Goal: Information Seeking & Learning: Learn about a topic

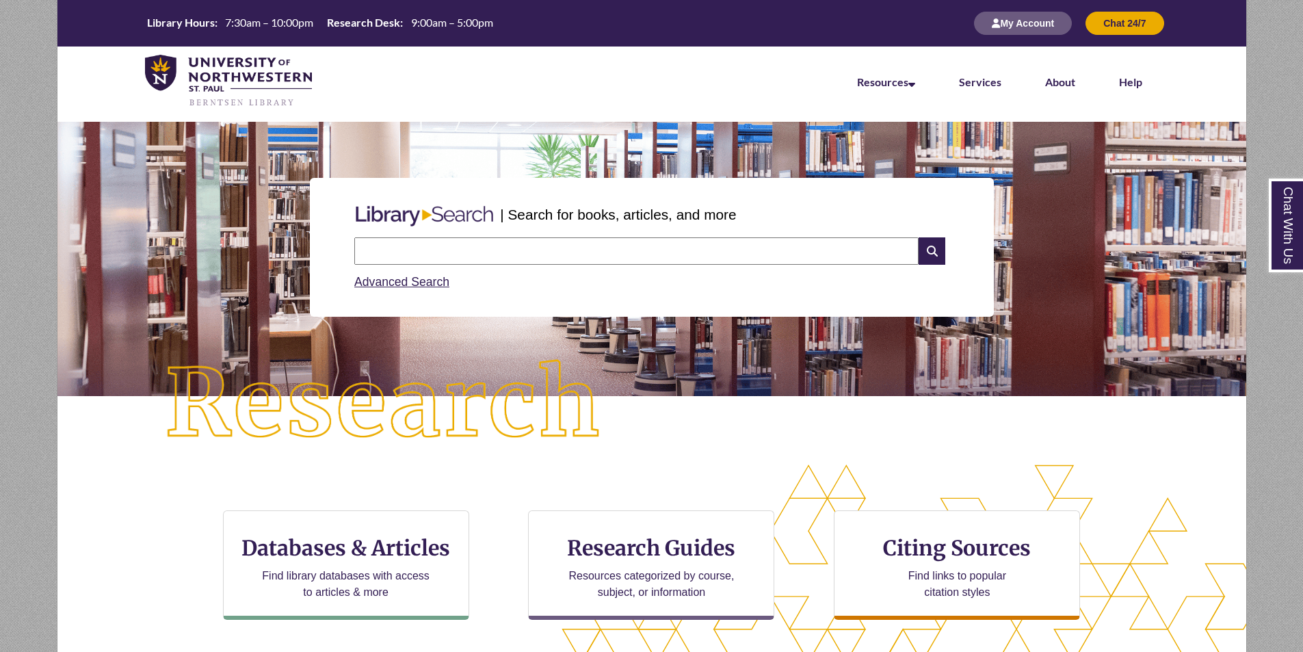
click at [1010, 26] on button "My Account" at bounding box center [1023, 23] width 98 height 23
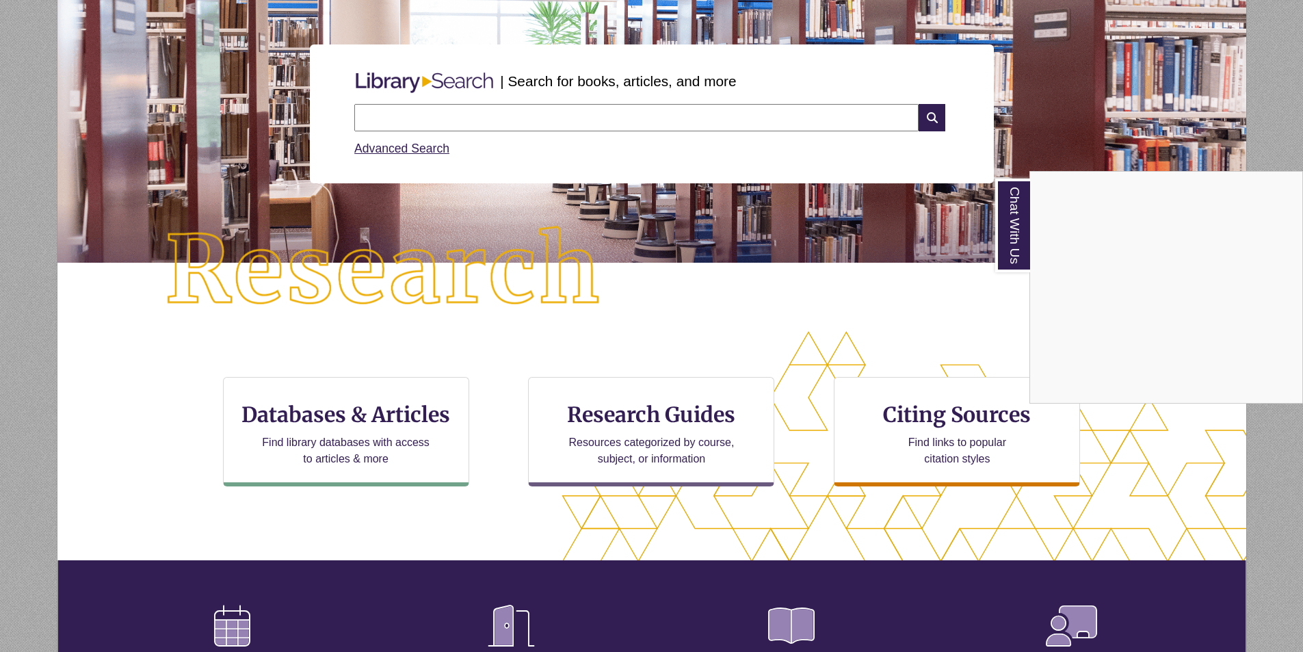
scroll to position [135, 0]
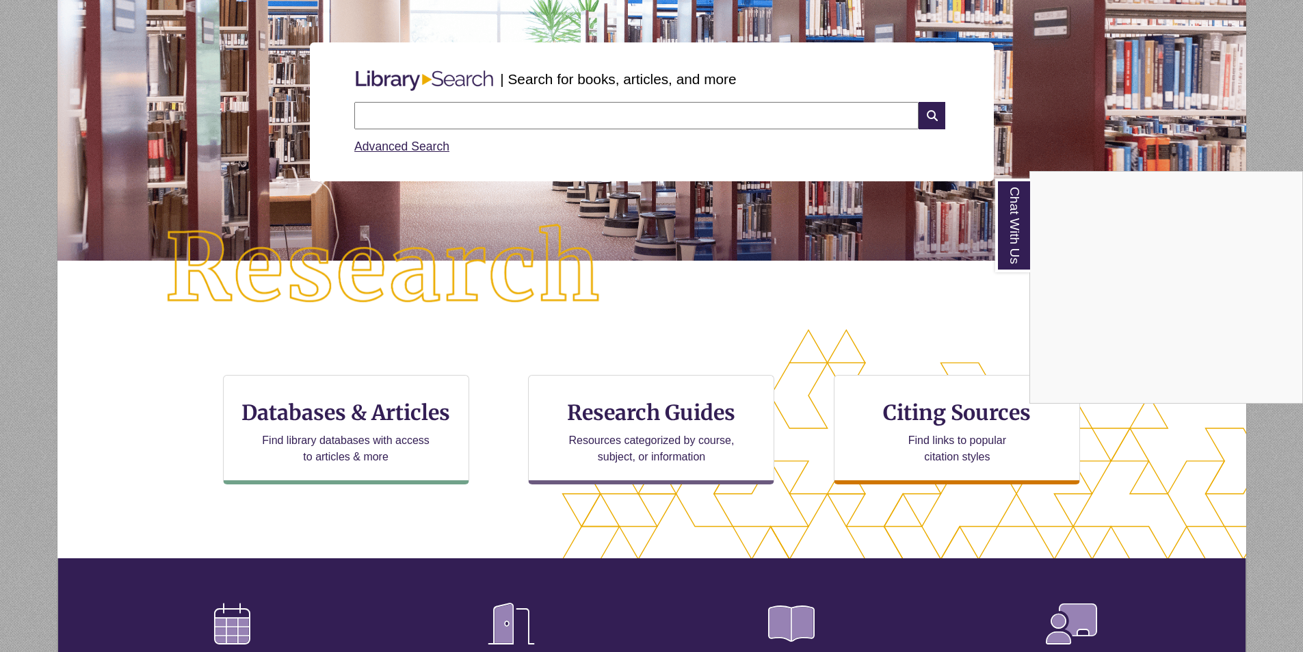
click at [343, 411] on div "Chat With Us" at bounding box center [651, 326] width 1303 height 652
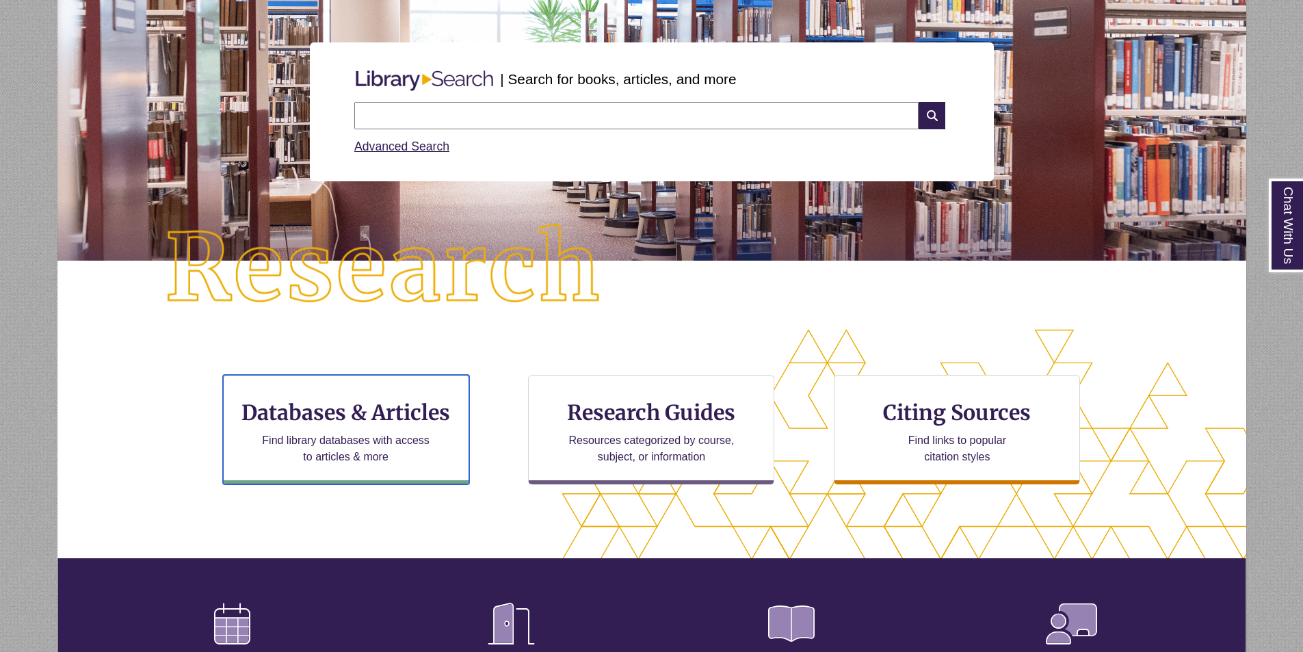
click at [343, 411] on h3 "Databases & Articles" at bounding box center [346, 413] width 223 height 26
click at [414, 112] on input "text" at bounding box center [636, 115] width 565 height 27
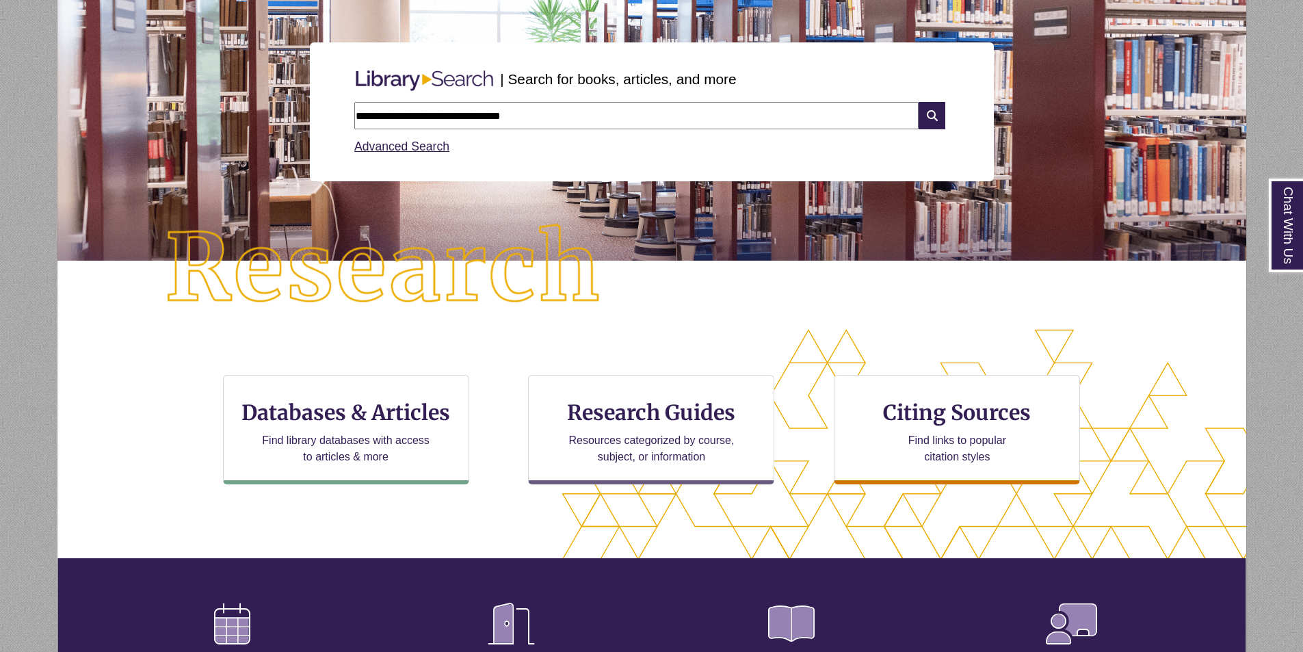
type input "**********"
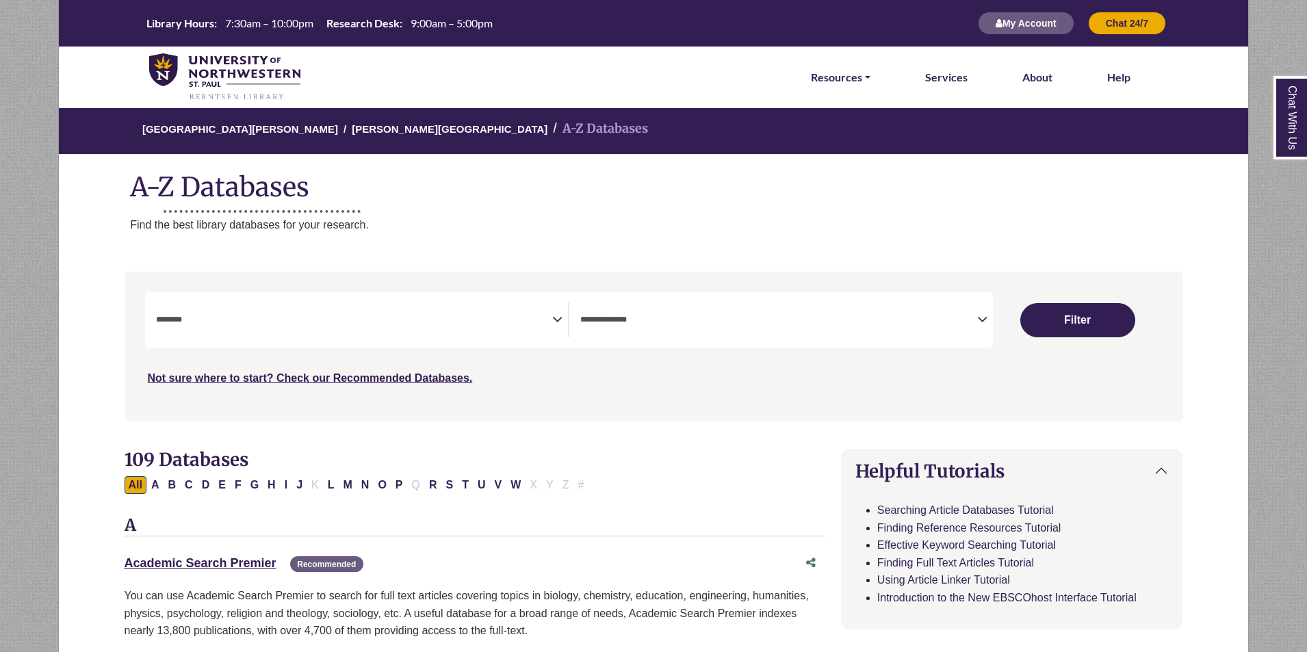
select select "Database Subject Filter"
select select "Database Types Filter"
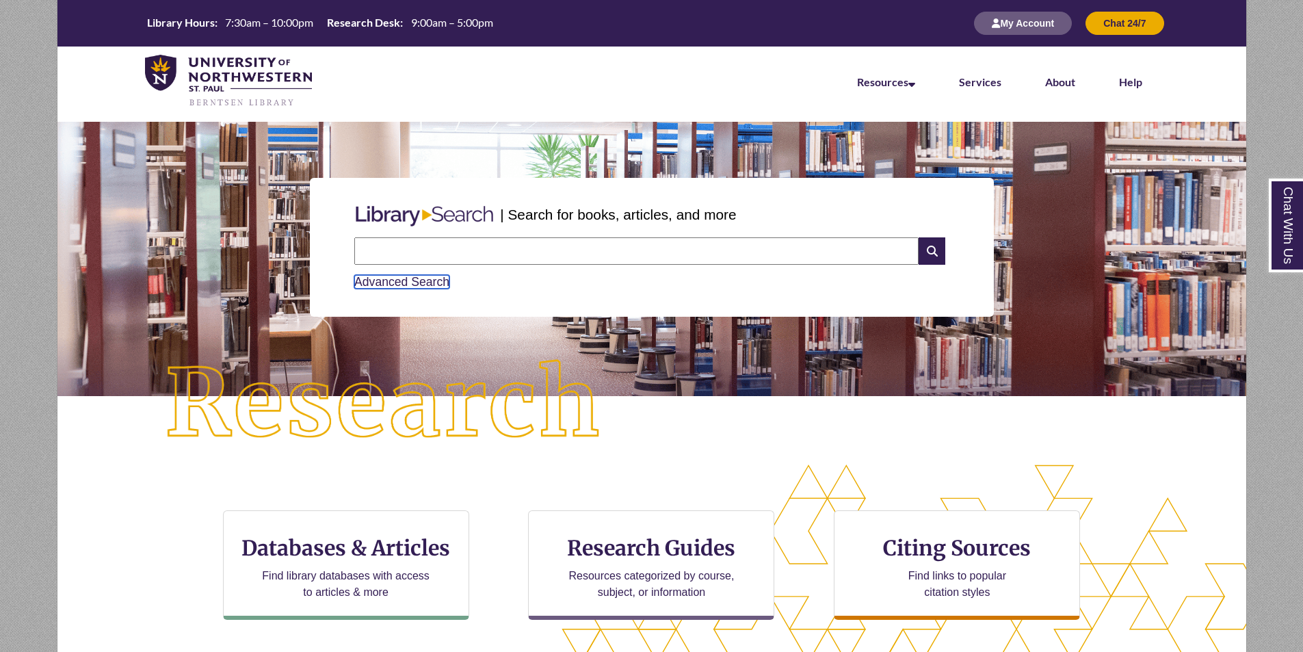
click at [403, 284] on link "Advanced Search" at bounding box center [401, 282] width 95 height 14
